Goal: Task Accomplishment & Management: Manage account settings

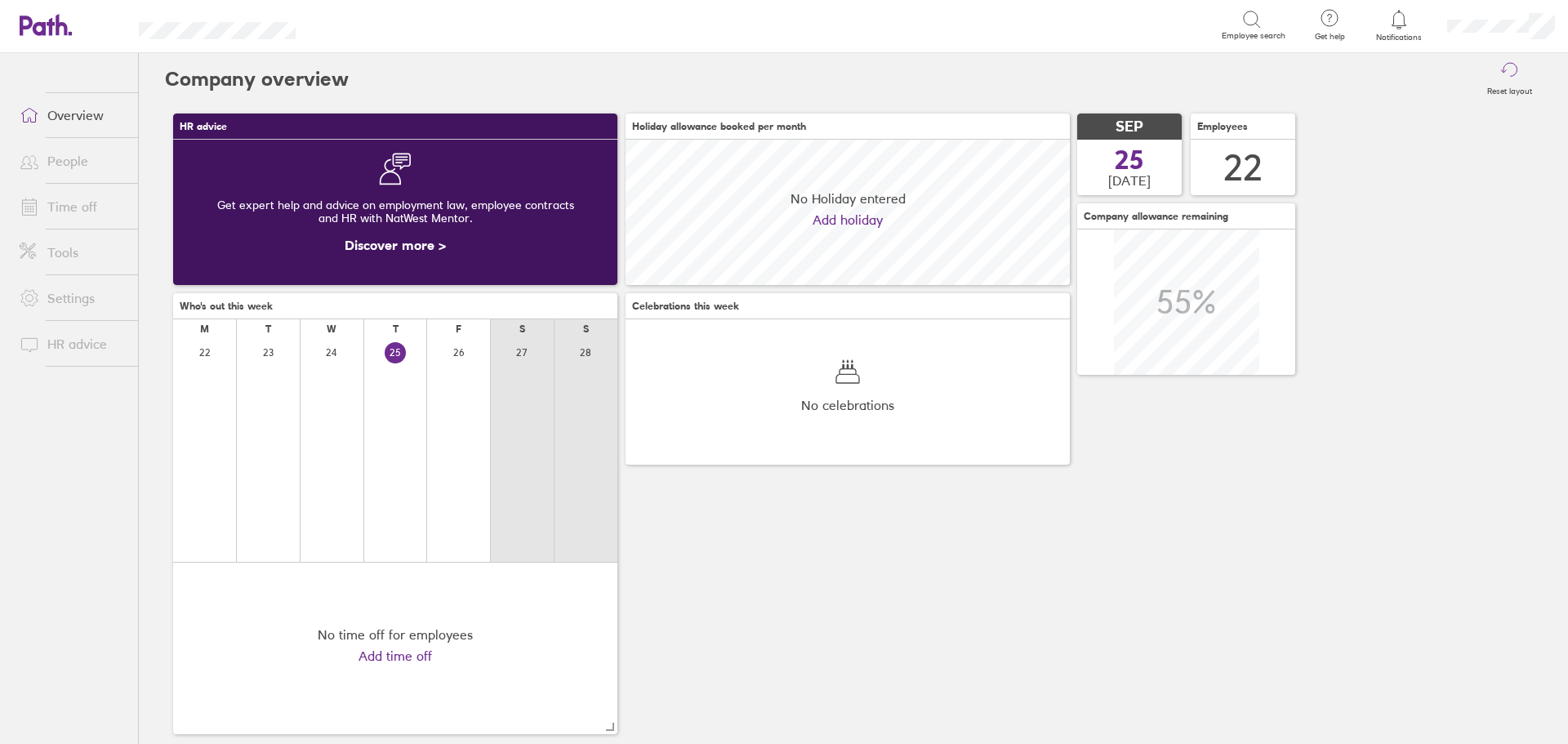
scroll to position [146, 444]
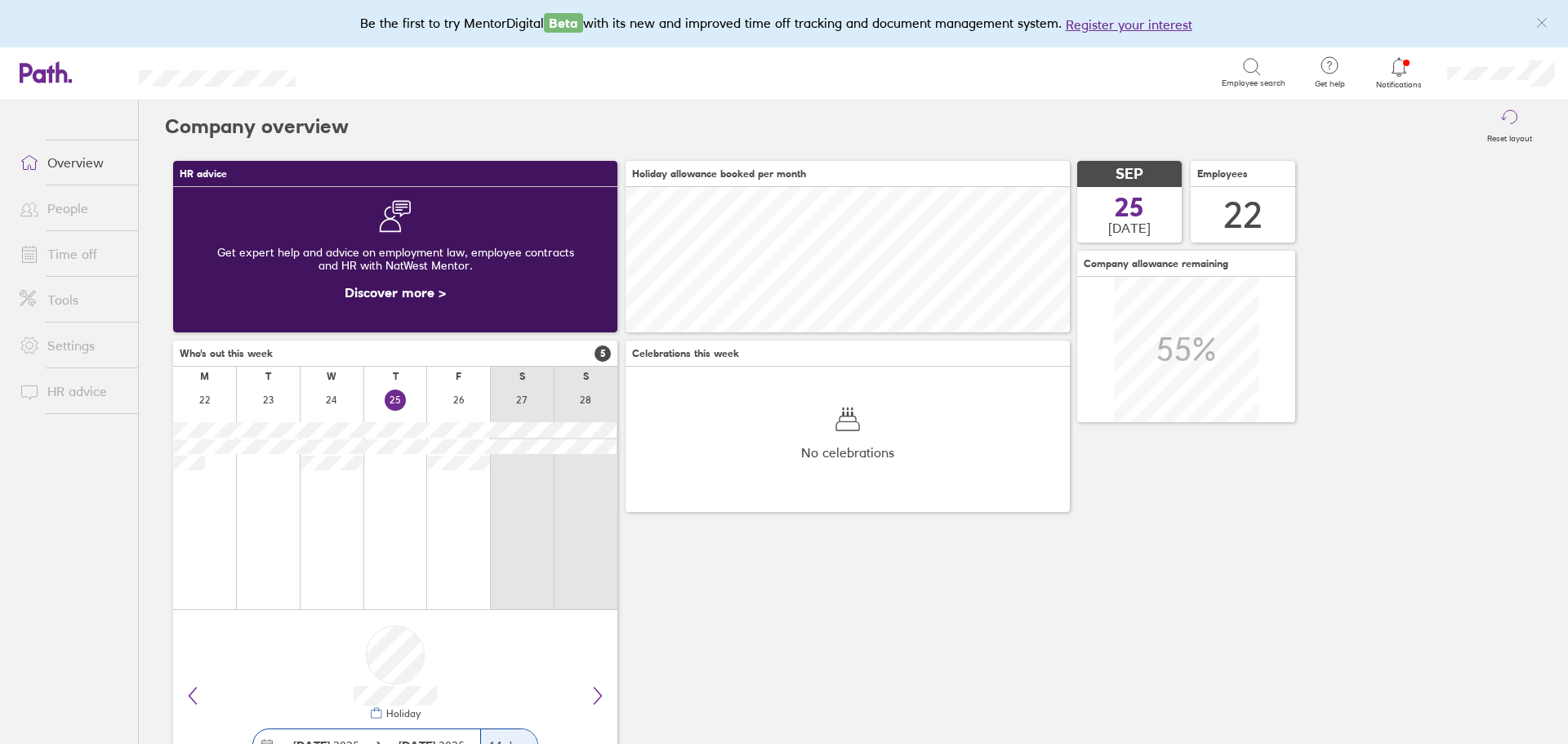
click at [1405, 75] on icon at bounding box center [1399, 67] width 20 height 20
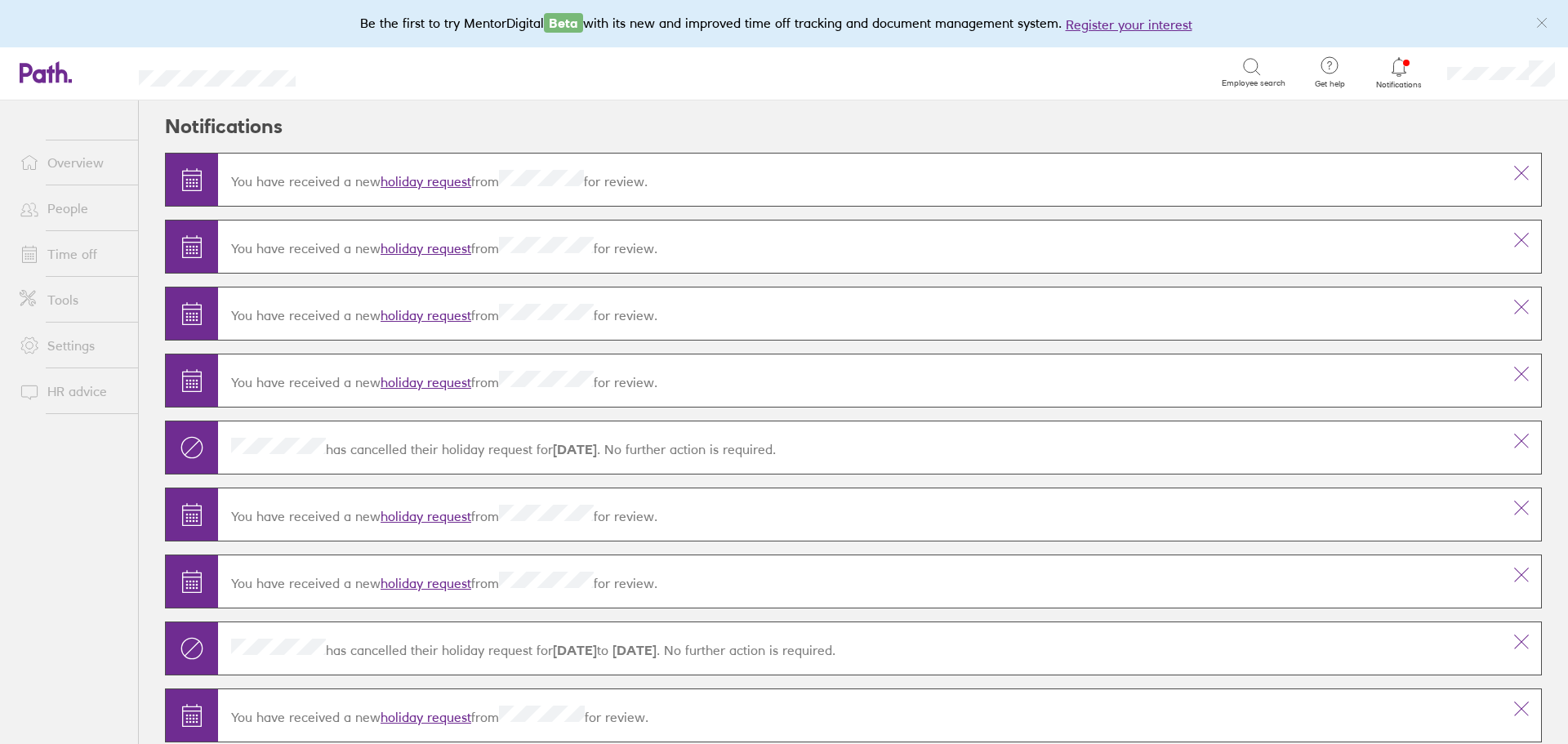
click at [421, 177] on link "holiday request" at bounding box center [426, 181] width 91 height 16
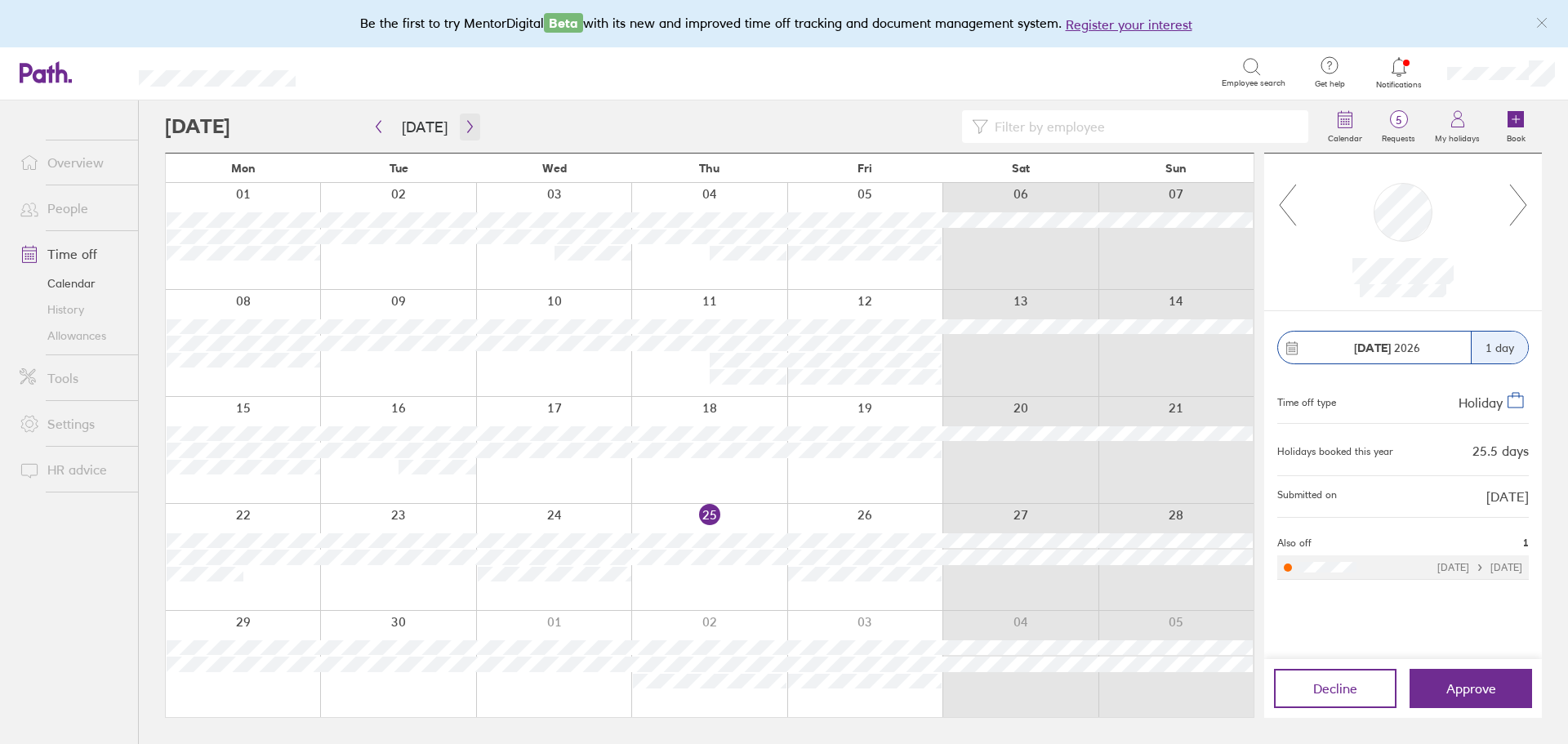
click at [468, 123] on icon "button" at bounding box center [470, 126] width 12 height 13
click at [380, 122] on icon "button" at bounding box center [379, 127] width 5 height 12
click at [465, 131] on icon "button" at bounding box center [470, 126] width 12 height 13
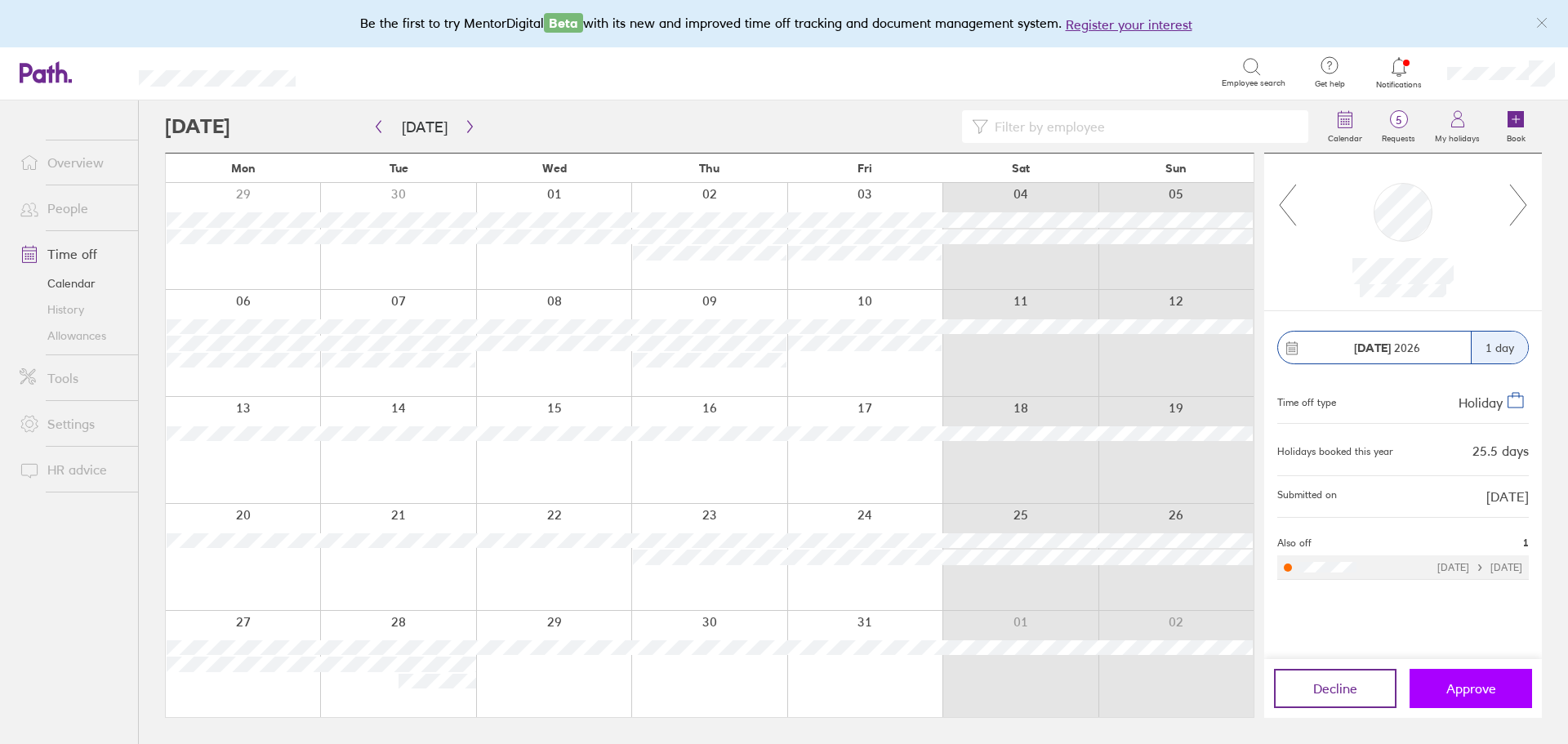
click at [1473, 693] on span "Approve" at bounding box center [1471, 688] width 50 height 15
click at [468, 128] on icon "button" at bounding box center [470, 126] width 12 height 13
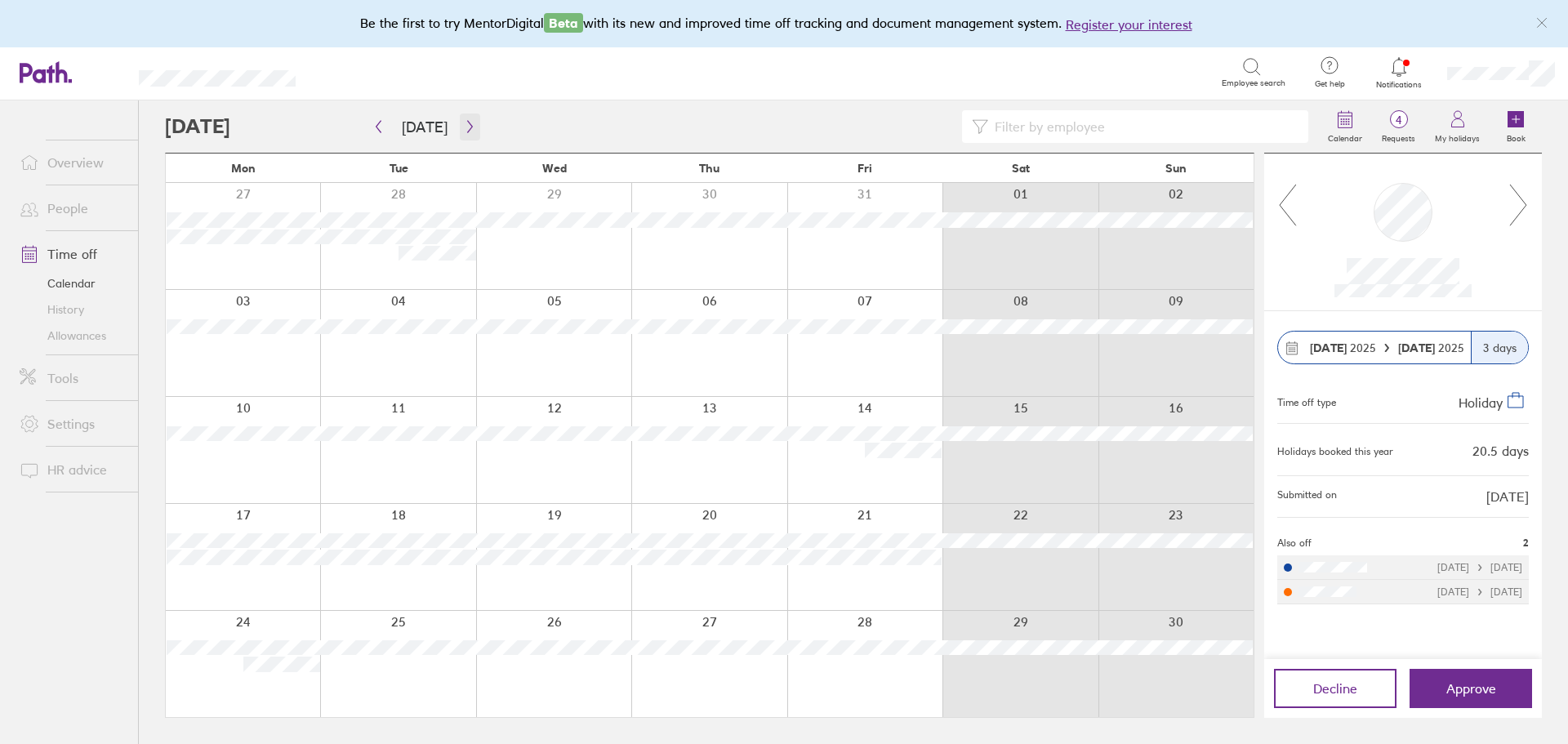
click at [464, 128] on icon "button" at bounding box center [470, 126] width 12 height 13
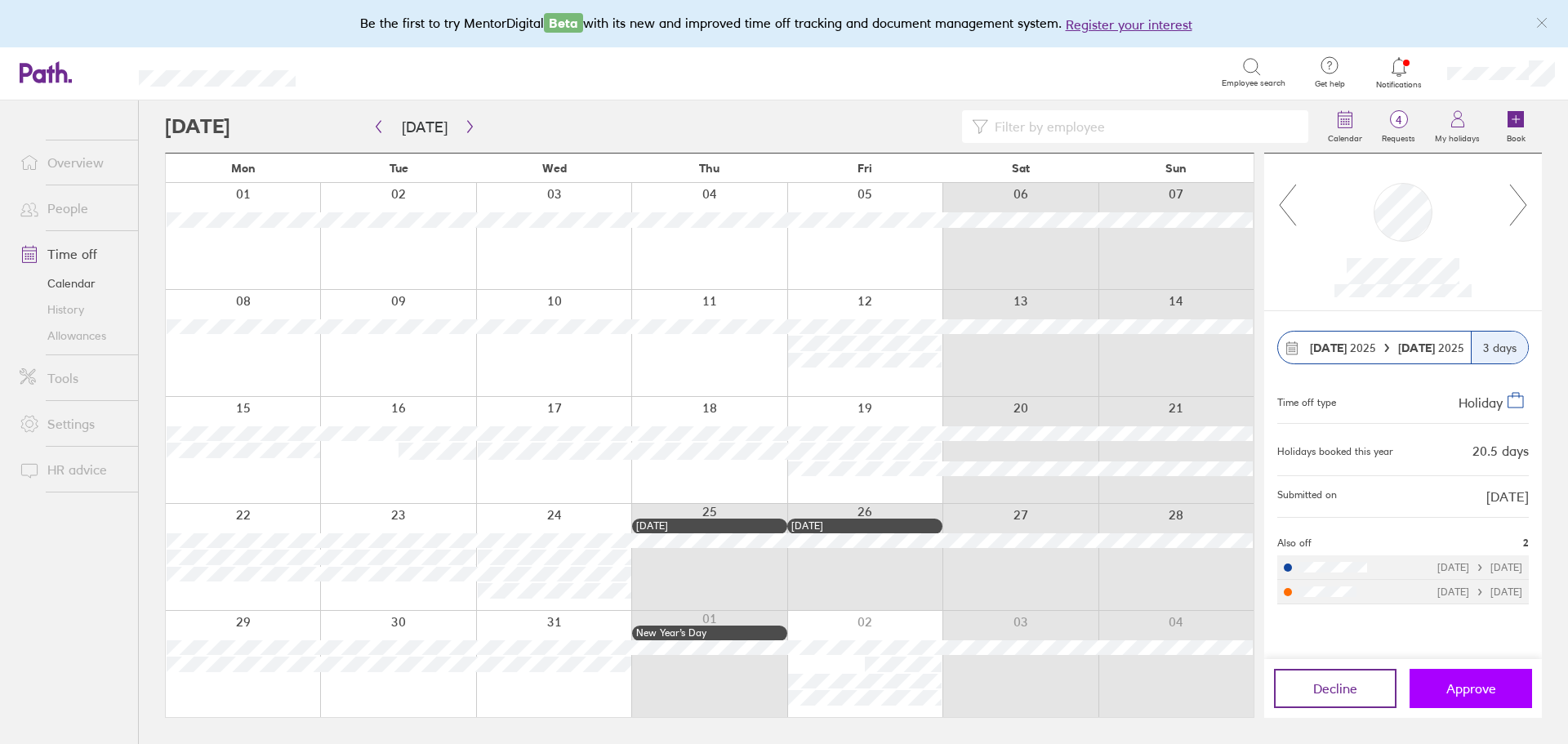
click at [1511, 693] on button "Approve" at bounding box center [1471, 688] width 123 height 39
click at [1509, 690] on button "Approve" at bounding box center [1471, 688] width 123 height 39
click at [1482, 686] on span "Approve" at bounding box center [1471, 688] width 50 height 15
click at [468, 127] on icon "button" at bounding box center [470, 126] width 12 height 13
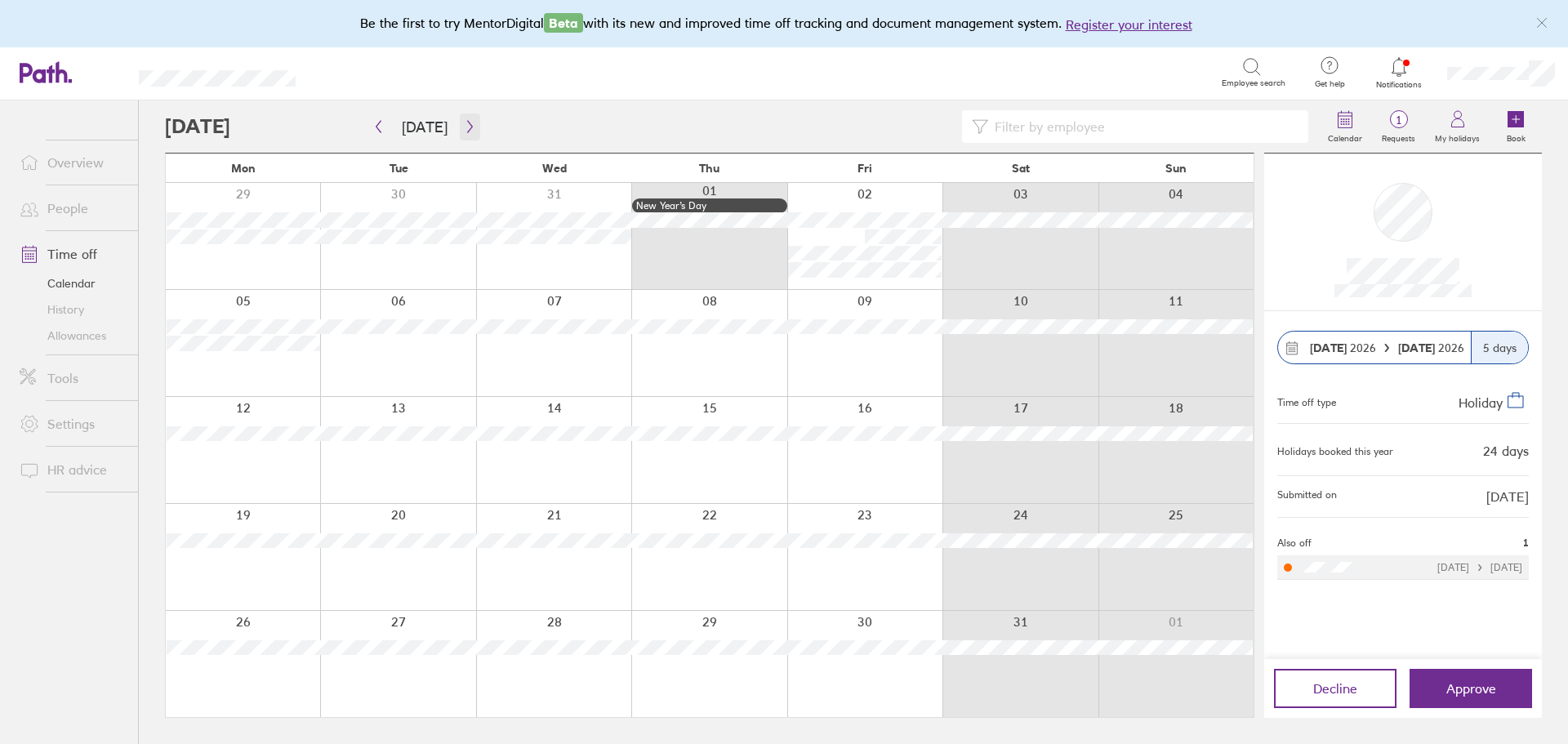
click at [464, 124] on icon "button" at bounding box center [470, 126] width 12 height 13
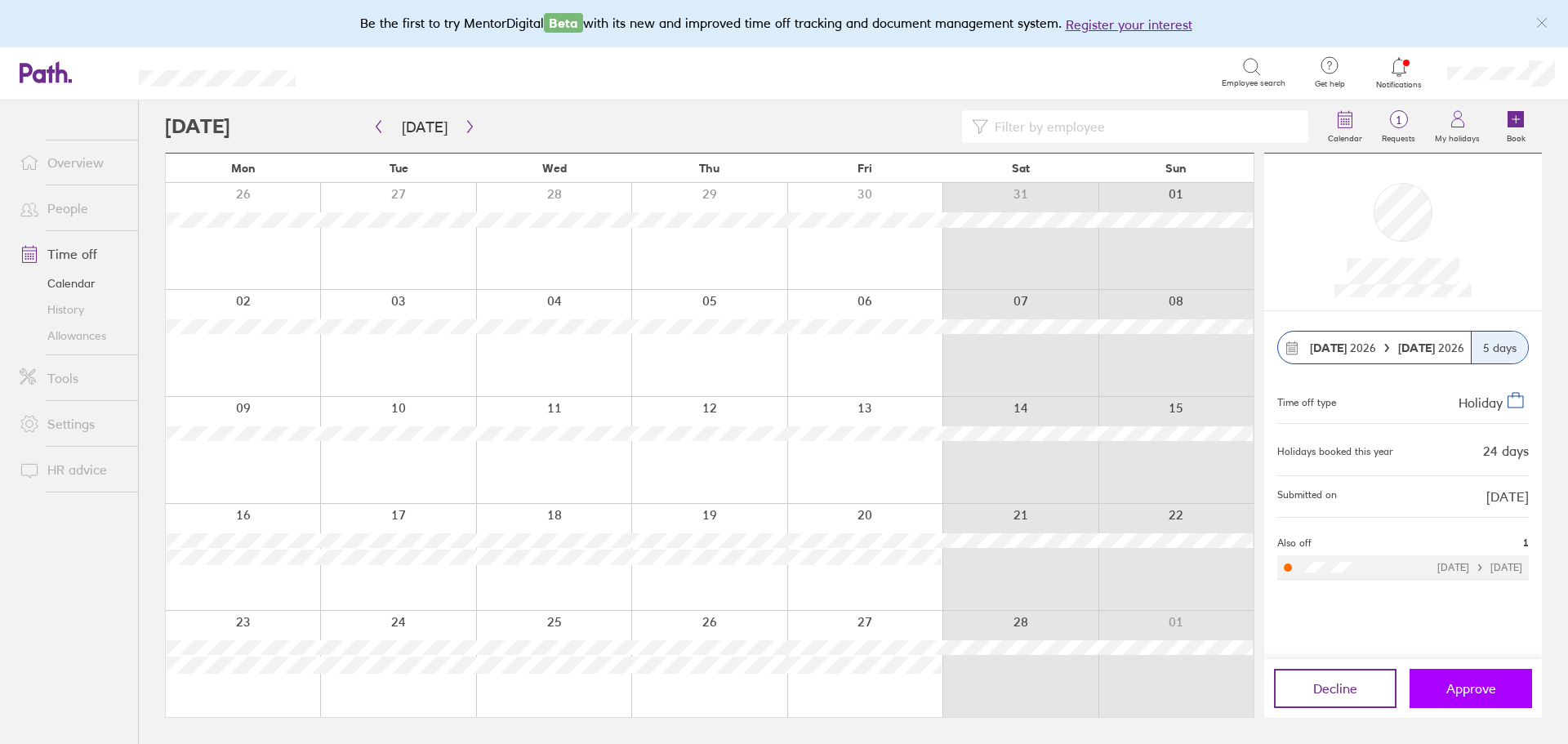
click at [1478, 690] on span "Approve" at bounding box center [1471, 688] width 50 height 15
click at [1494, 688] on span "Approve" at bounding box center [1471, 688] width 50 height 15
